Goal: Check status: Check status

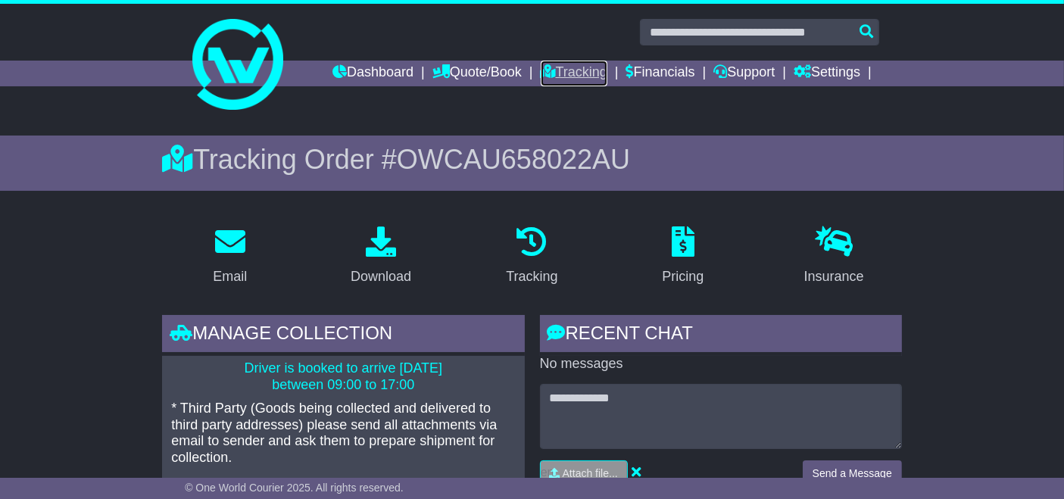
click at [553, 83] on link "Tracking" at bounding box center [574, 74] width 67 height 26
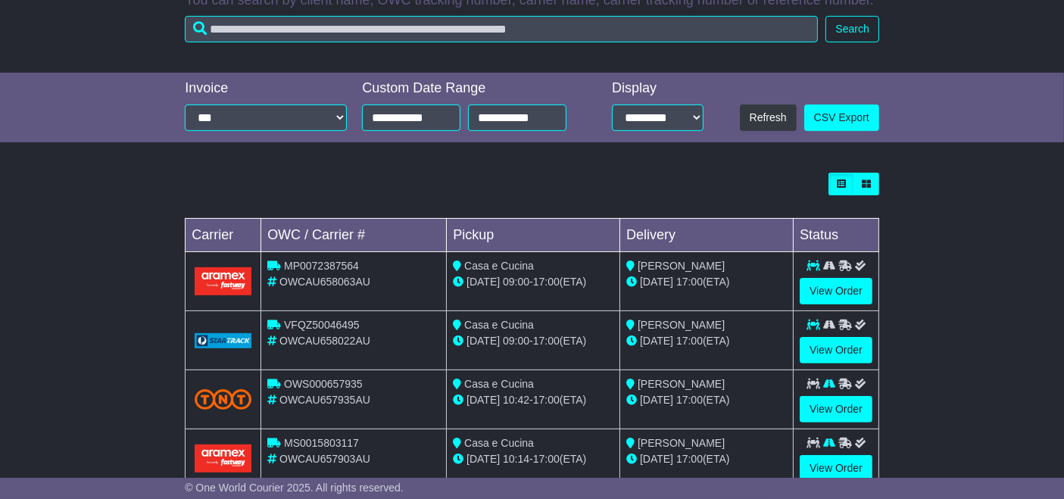
scroll to position [458, 0]
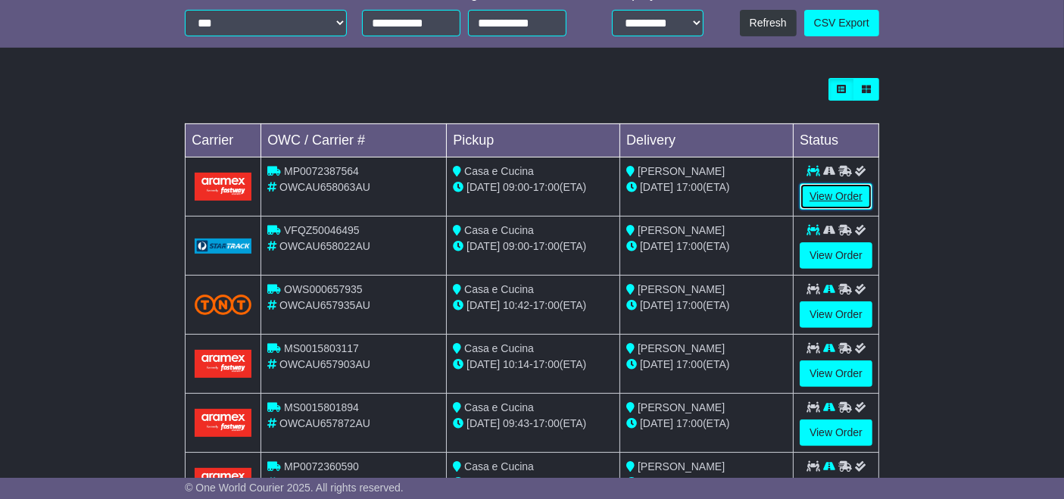
click at [833, 201] on link "View Order" at bounding box center [836, 196] width 73 height 27
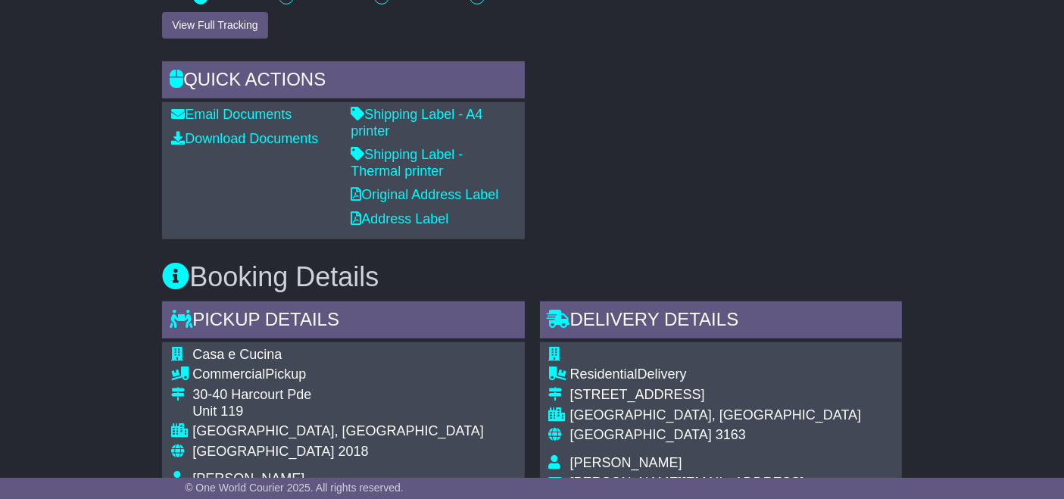
scroll to position [676, 0]
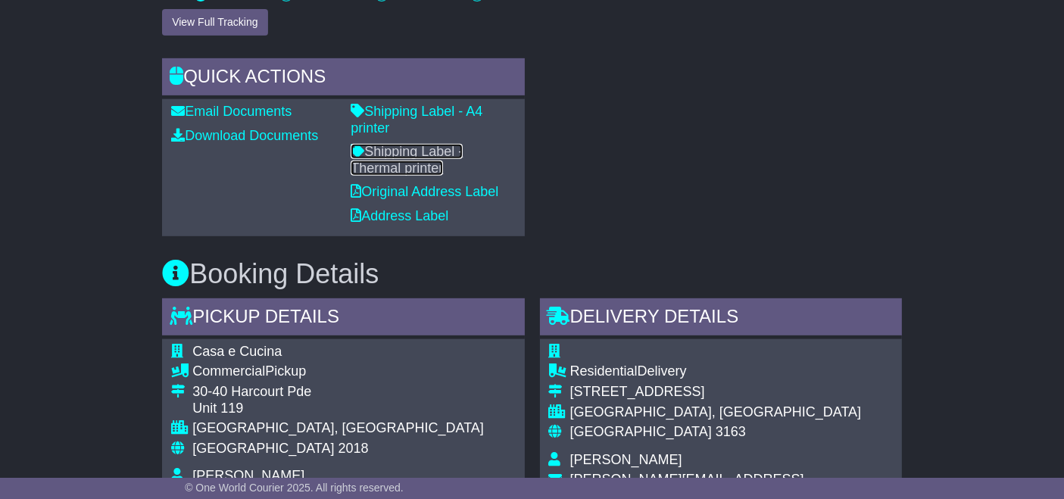
click at [463, 144] on link "Shipping Label - Thermal printer" at bounding box center [407, 160] width 112 height 32
